Goal: Transaction & Acquisition: Download file/media

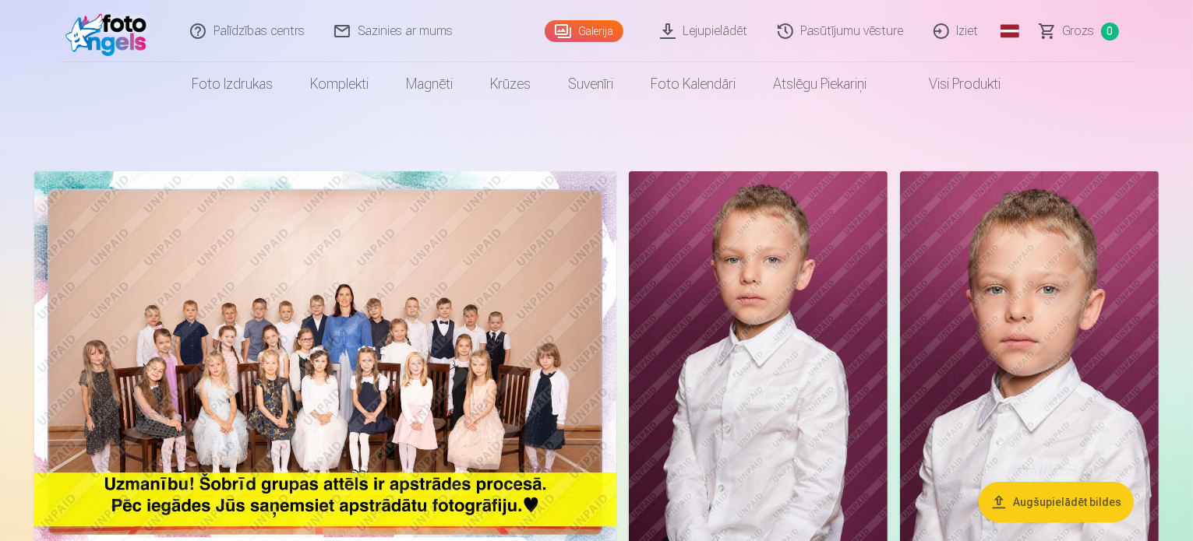
click at [720, 30] on link "Lejupielādēt" at bounding box center [705, 31] width 118 height 62
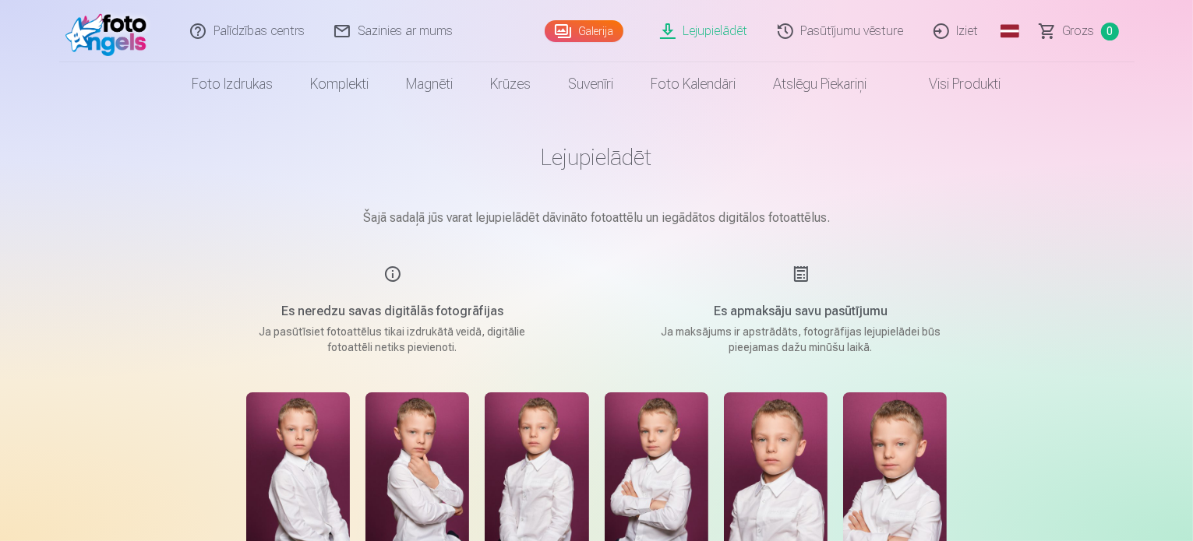
click at [878, 32] on link "Pasūtījumu vēsture" at bounding box center [841, 31] width 156 height 62
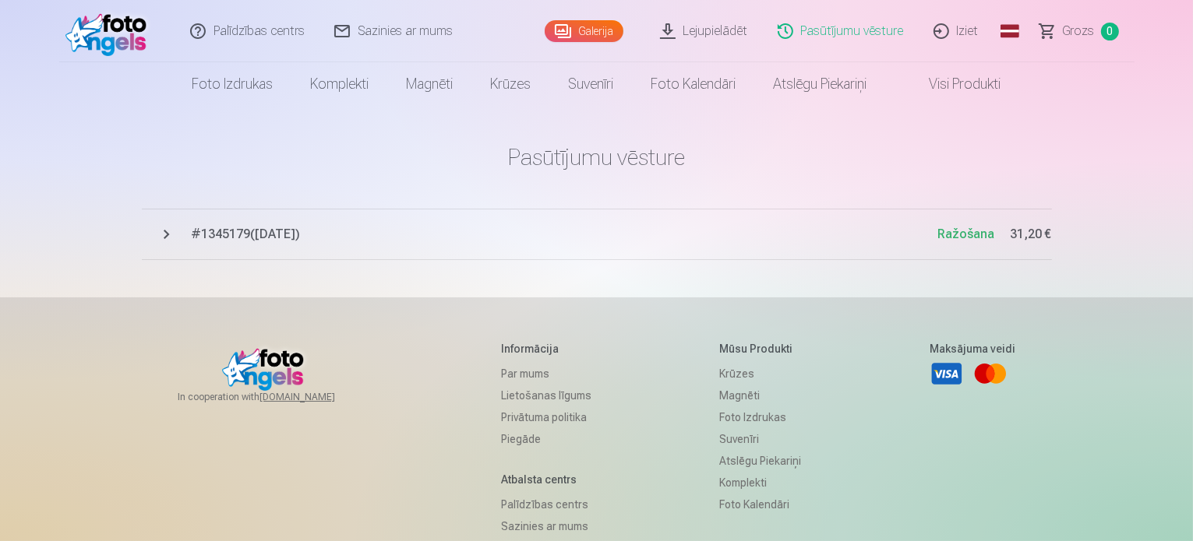
click at [302, 227] on span "# 1345179 ( [DATE] )" at bounding box center [565, 234] width 746 height 19
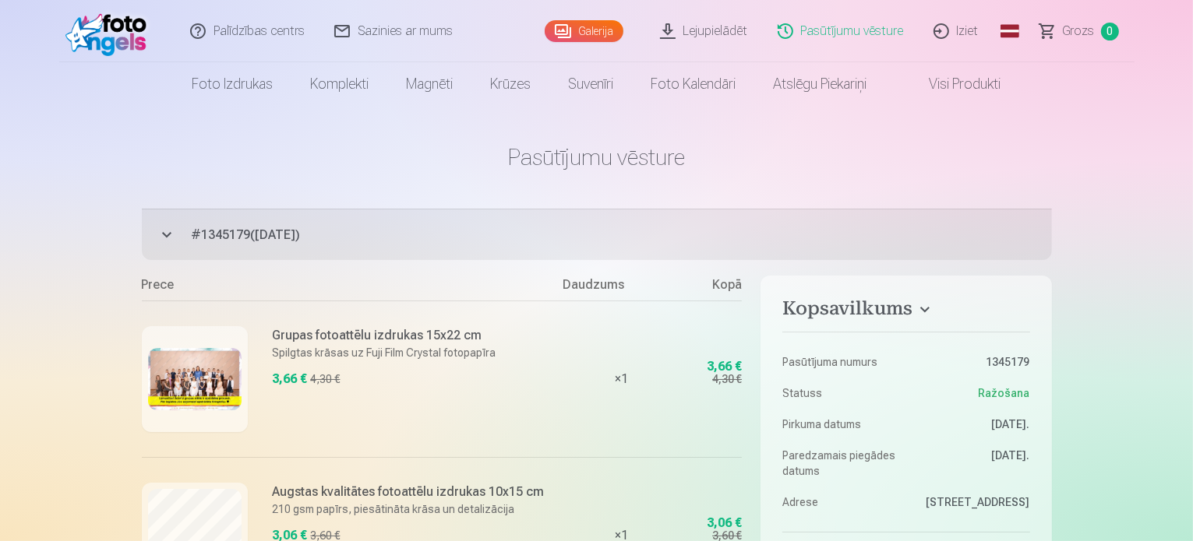
click at [694, 33] on link "Lejupielādēt" at bounding box center [705, 31] width 118 height 62
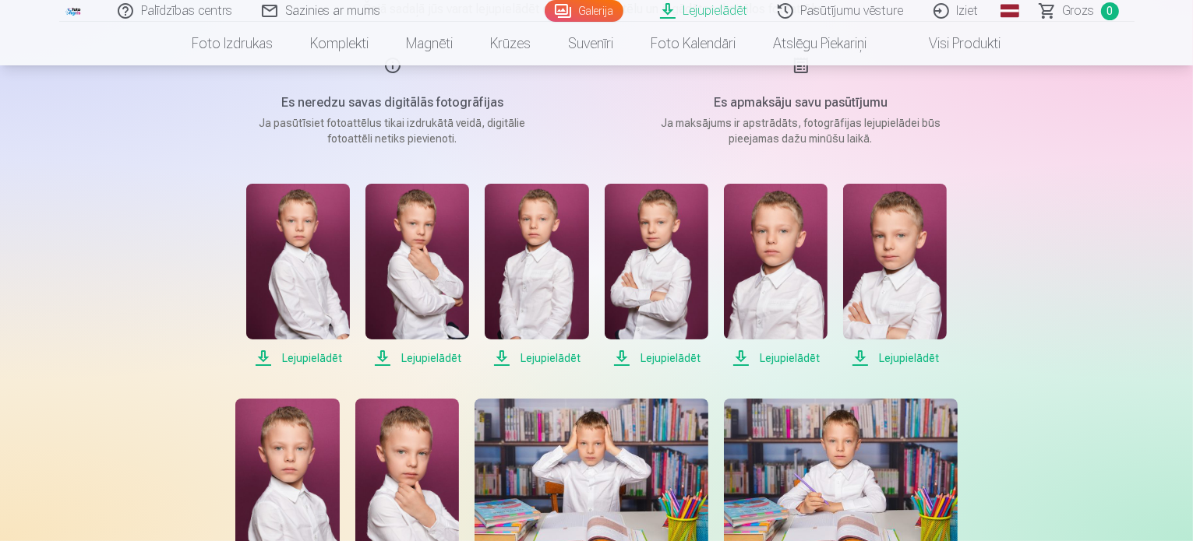
scroll to position [234, 0]
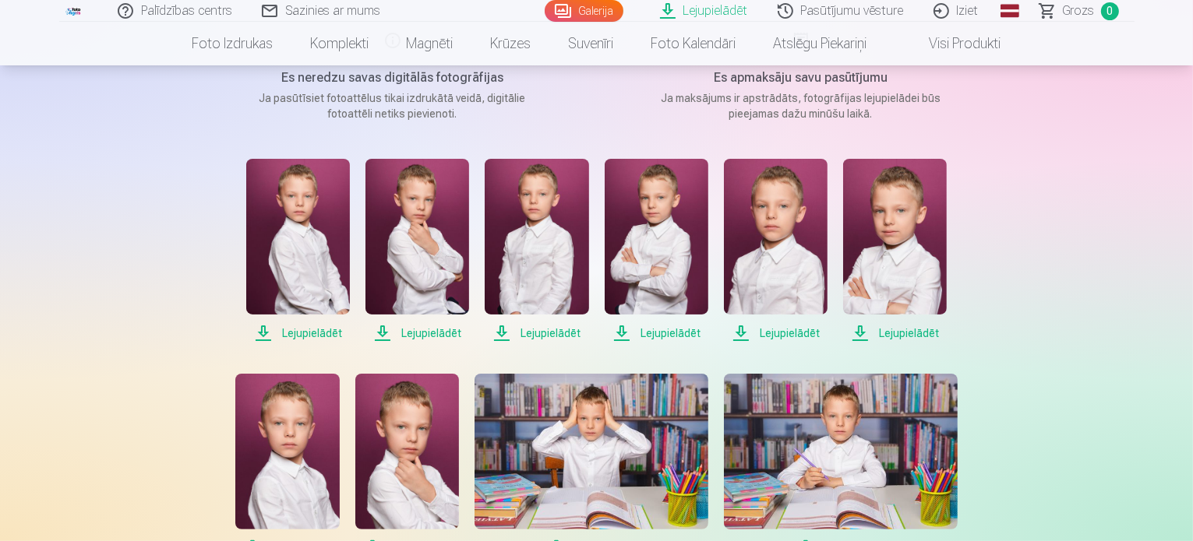
click at [321, 333] on span "Lejupielādēt" at bounding box center [298, 333] width 104 height 19
click at [432, 334] on span "Lejupielādēt" at bounding box center [417, 333] width 104 height 19
click at [537, 329] on span "Lejupielādēt" at bounding box center [537, 333] width 104 height 19
click at [656, 330] on span "Lejupielādēt" at bounding box center [657, 333] width 104 height 19
click at [788, 337] on span "Lejupielādēt" at bounding box center [776, 333] width 104 height 19
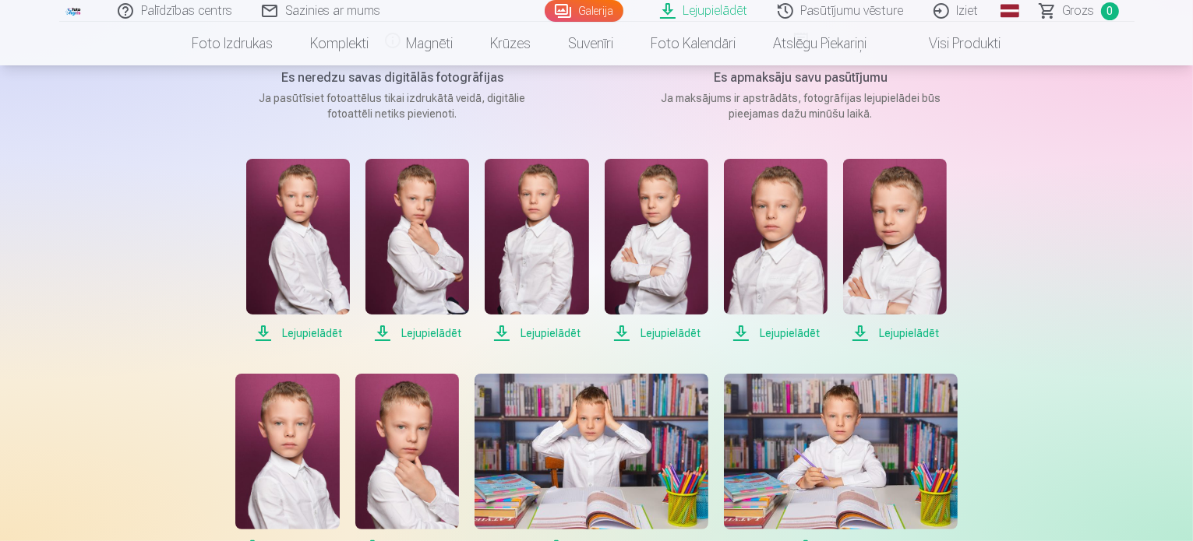
click at [922, 330] on span "Lejupielādēt" at bounding box center [895, 333] width 104 height 19
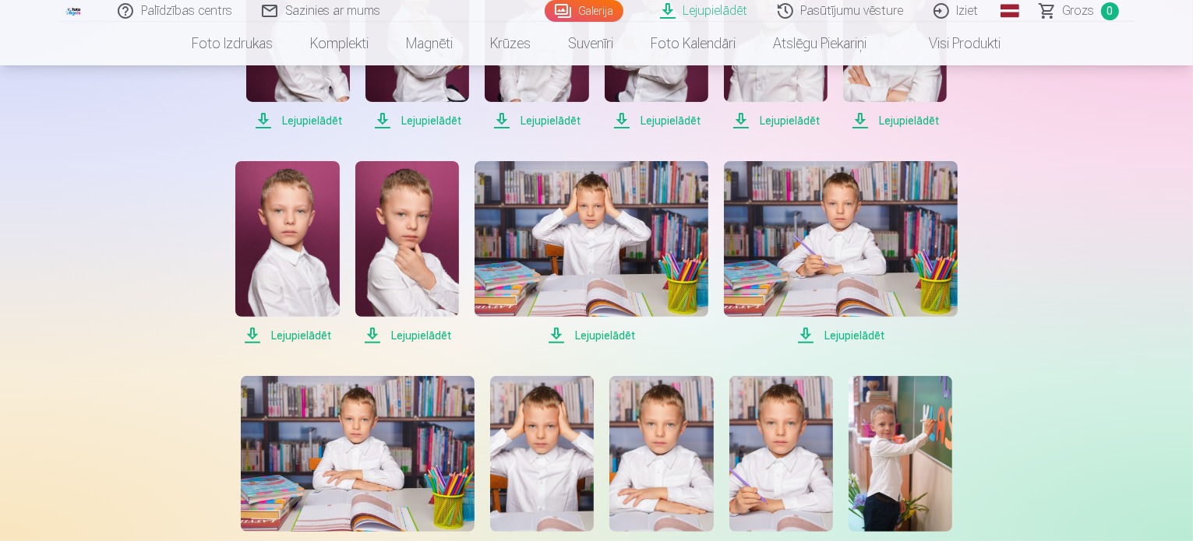
scroll to position [467, 0]
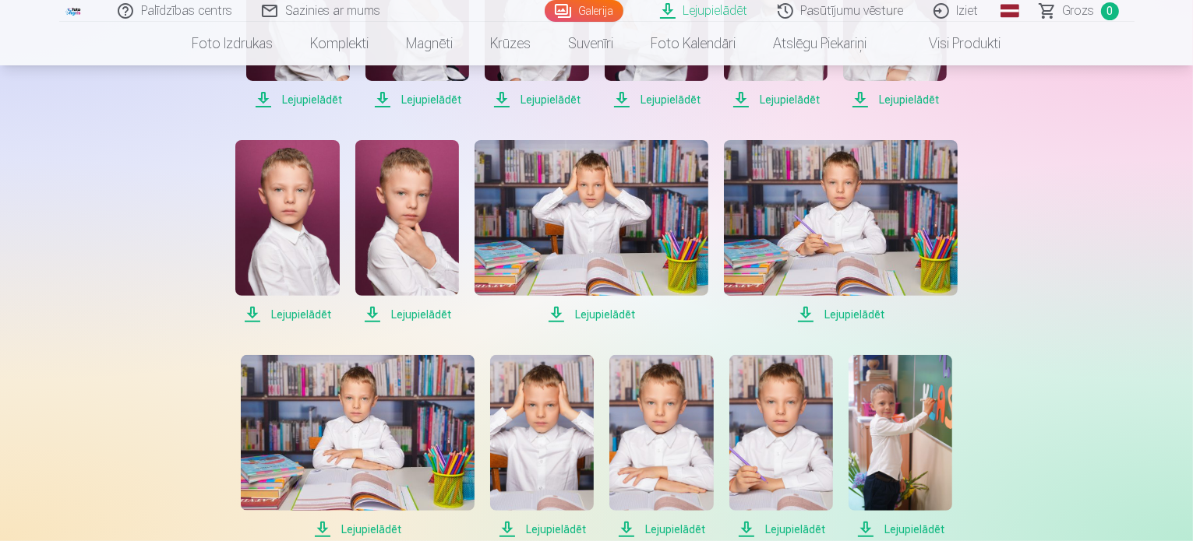
click at [305, 312] on span "Lejupielādēt" at bounding box center [287, 314] width 104 height 19
click at [422, 316] on span "Lejupielādēt" at bounding box center [407, 314] width 104 height 19
click at [622, 313] on span "Lejupielādēt" at bounding box center [591, 314] width 234 height 19
click at [854, 312] on span "Lejupielādēt" at bounding box center [841, 314] width 234 height 19
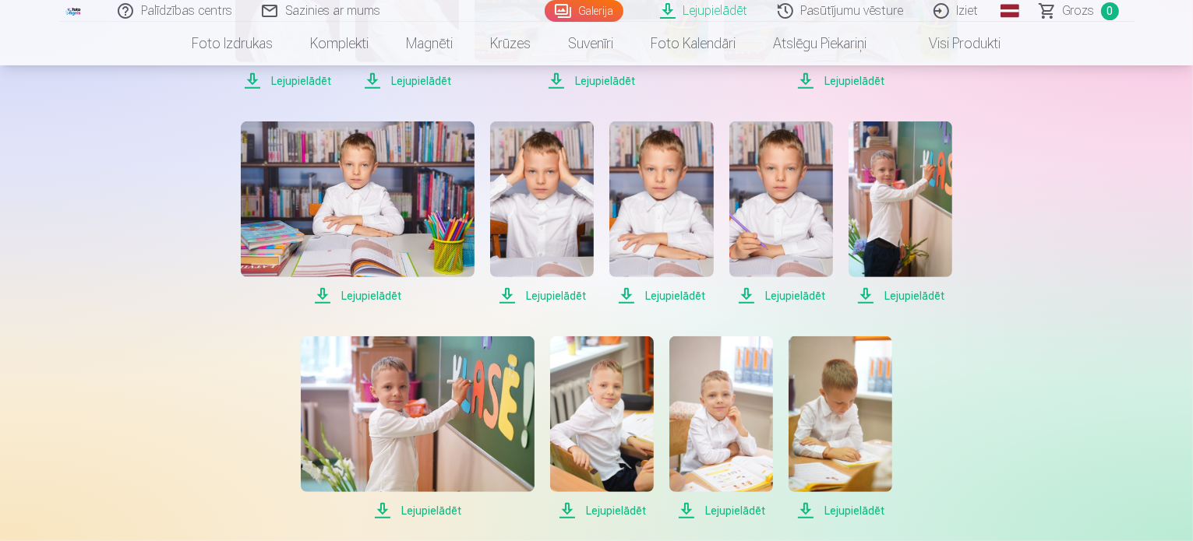
click at [375, 289] on span "Lejupielādēt" at bounding box center [358, 296] width 234 height 19
click at [551, 294] on span "Lejupielādēt" at bounding box center [542, 296] width 104 height 19
click at [680, 294] on span "Lejupielādēt" at bounding box center [661, 296] width 104 height 19
click at [787, 299] on span "Lejupielādēt" at bounding box center [781, 296] width 104 height 19
click at [909, 295] on span "Lejupielādēt" at bounding box center [900, 296] width 104 height 19
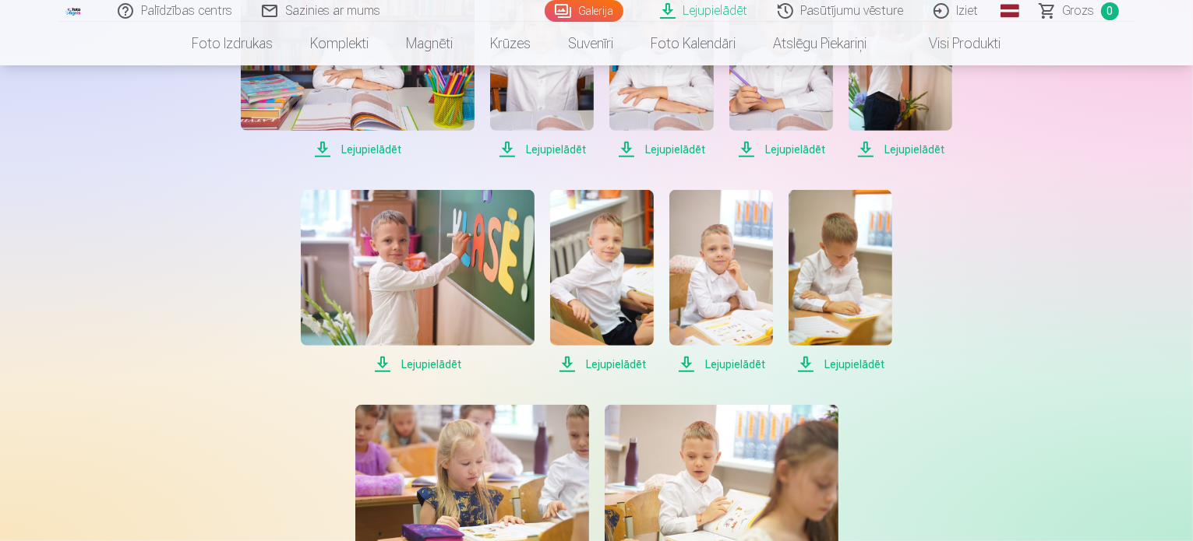
scroll to position [857, 0]
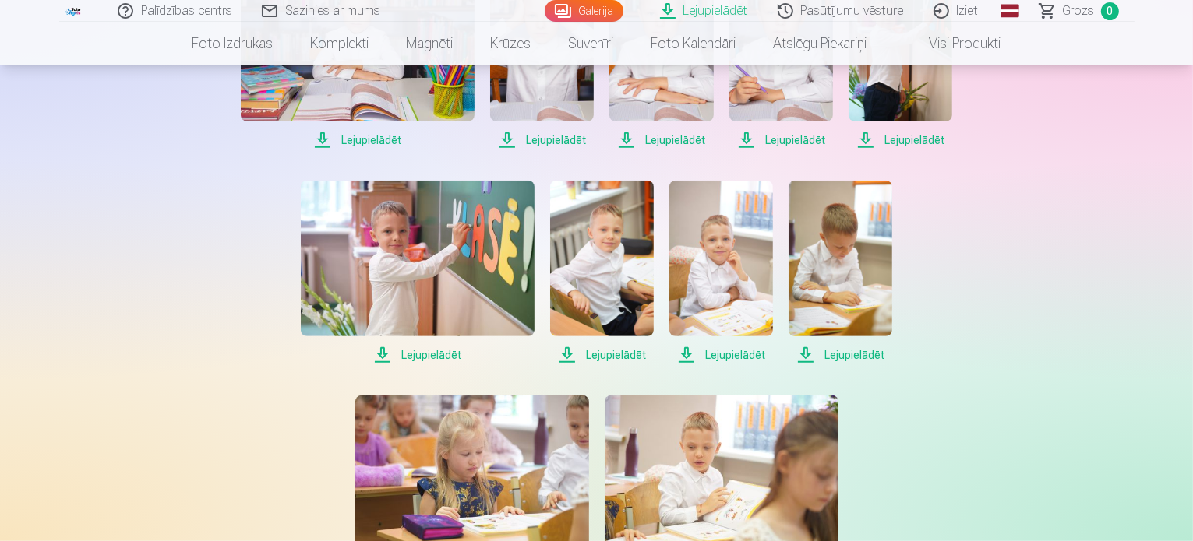
click at [449, 353] on span "Lejupielādēt" at bounding box center [418, 355] width 234 height 19
click at [620, 358] on span "Lejupielādēt" at bounding box center [602, 355] width 104 height 19
click at [724, 353] on span "Lejupielādēt" at bounding box center [721, 355] width 104 height 19
click at [865, 349] on span "Lejupielādēt" at bounding box center [840, 355] width 104 height 19
click at [911, 445] on div "Lejupielādēt Lejupielādēt Lejupielādēt Lejupielādēt Lejupielādēt Lejupielādēt L…" at bounding box center [596, 58] width 779 height 1044
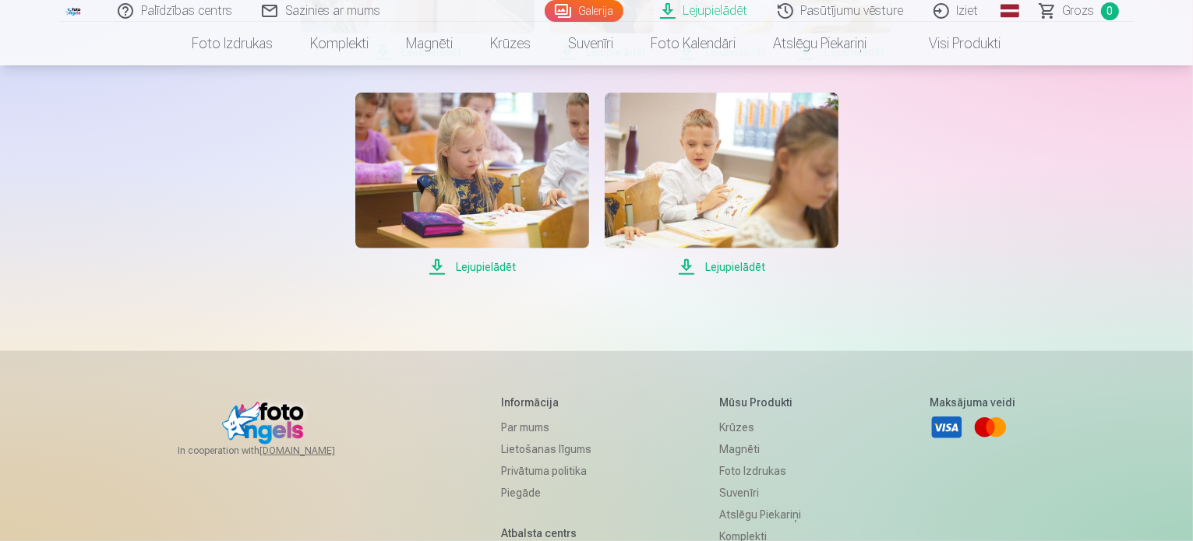
scroll to position [1169, 0]
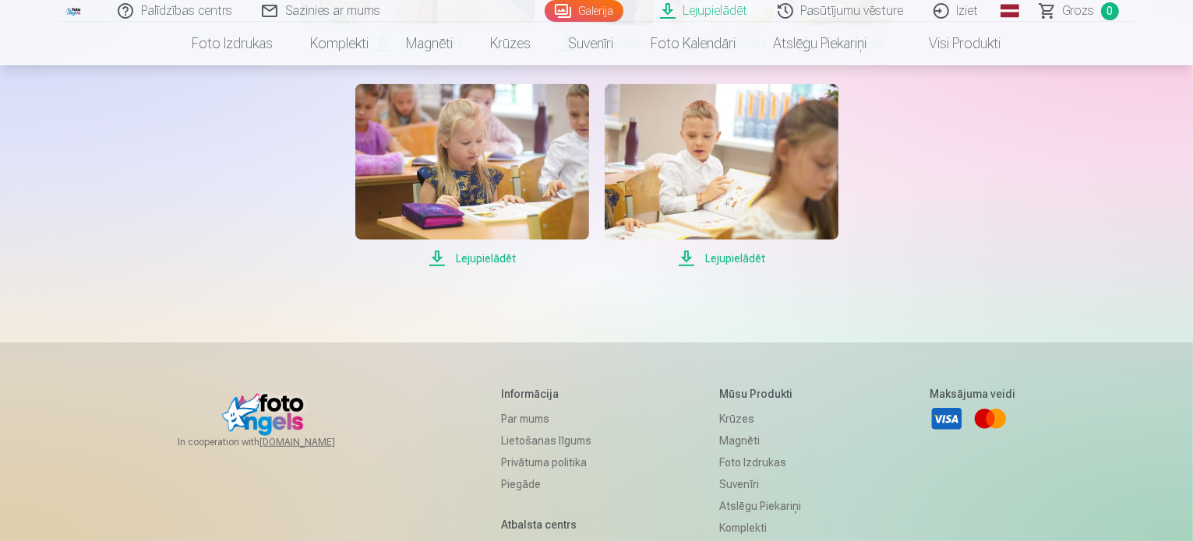
click at [489, 258] on span "Lejupielādēt" at bounding box center [472, 258] width 234 height 19
click at [750, 263] on span "Lejupielādēt" at bounding box center [722, 258] width 234 height 19
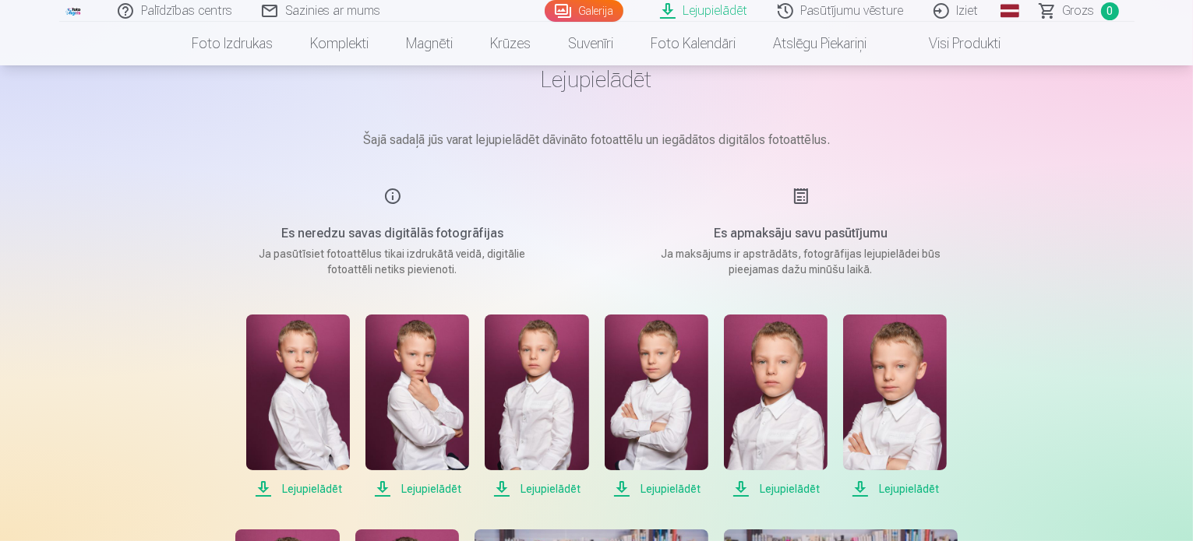
scroll to position [0, 0]
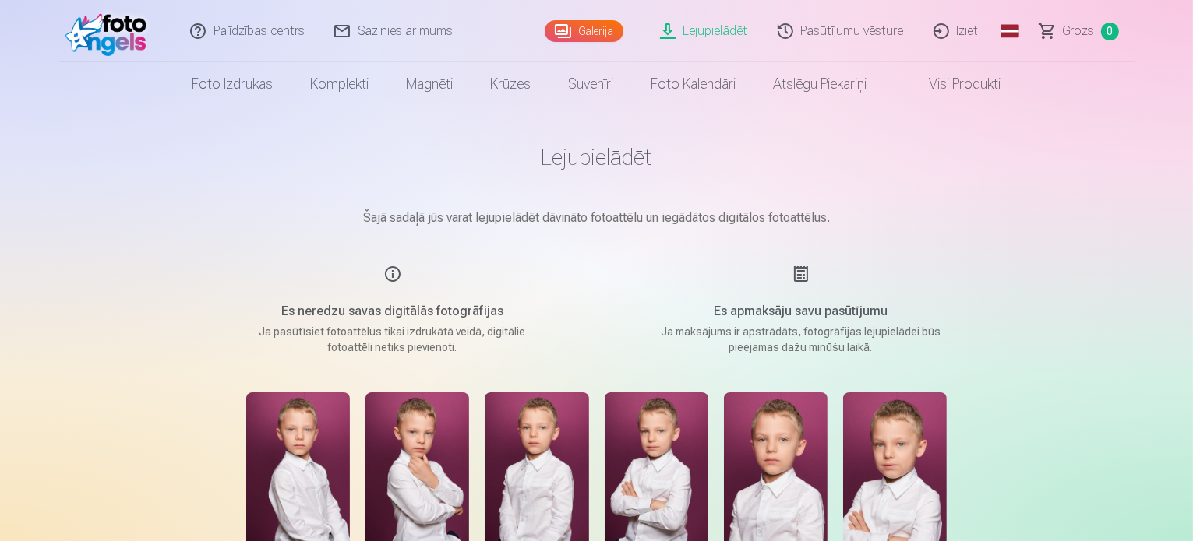
click at [865, 33] on link "Pasūtījumu vēsture" at bounding box center [841, 31] width 156 height 62
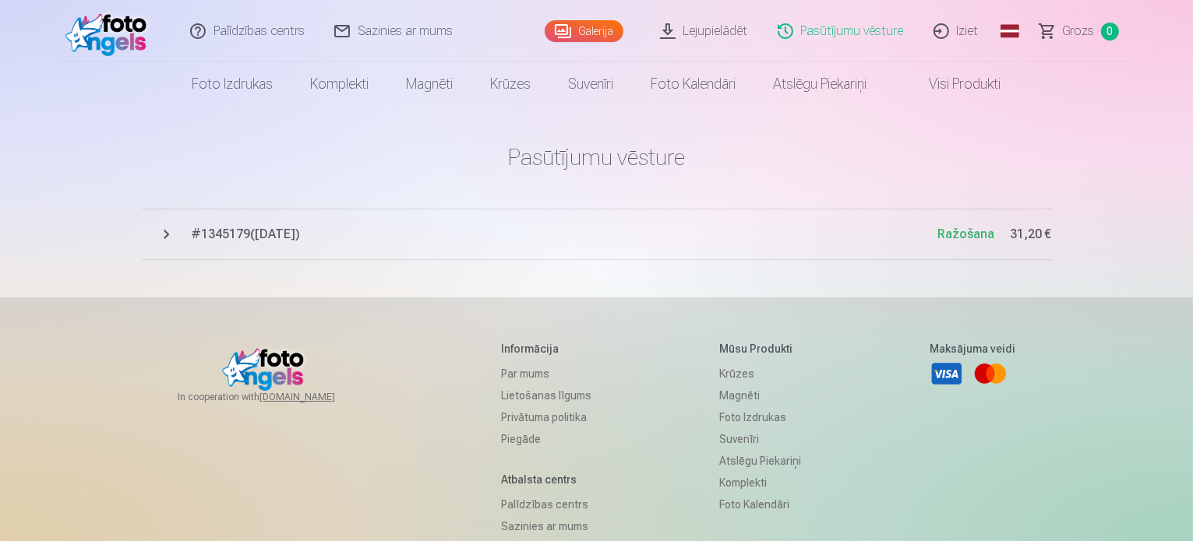
click at [977, 36] on link "Iziet" at bounding box center [956, 31] width 75 height 62
